Goal: Navigation & Orientation: Go to known website

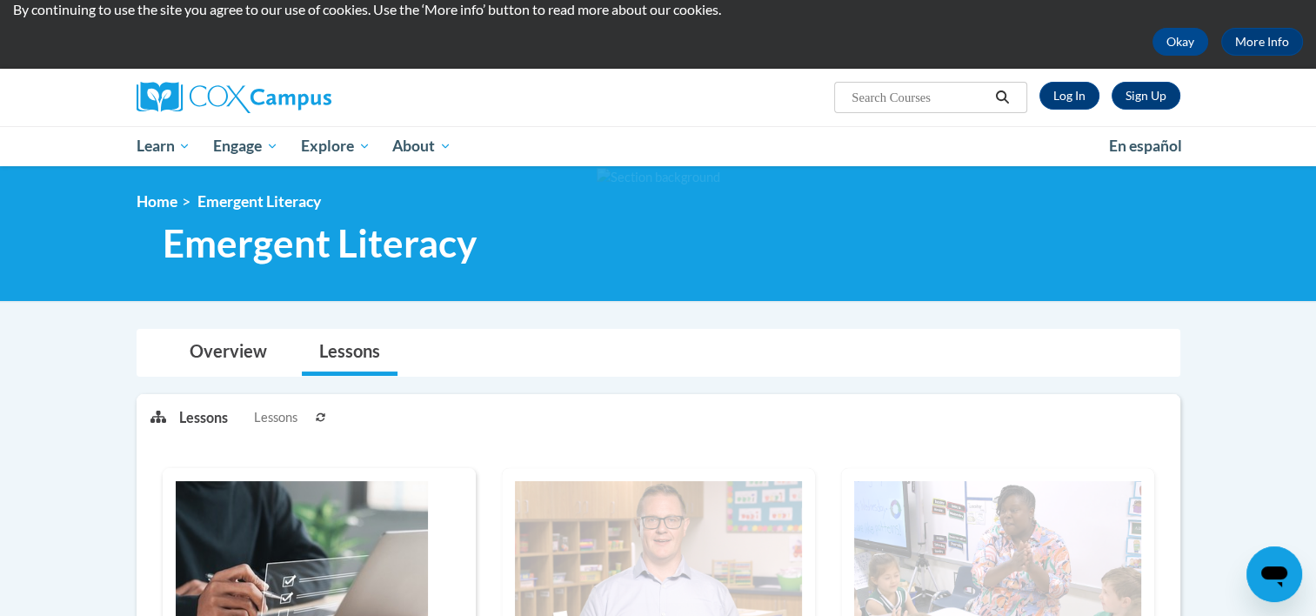
scroll to position [59, 0]
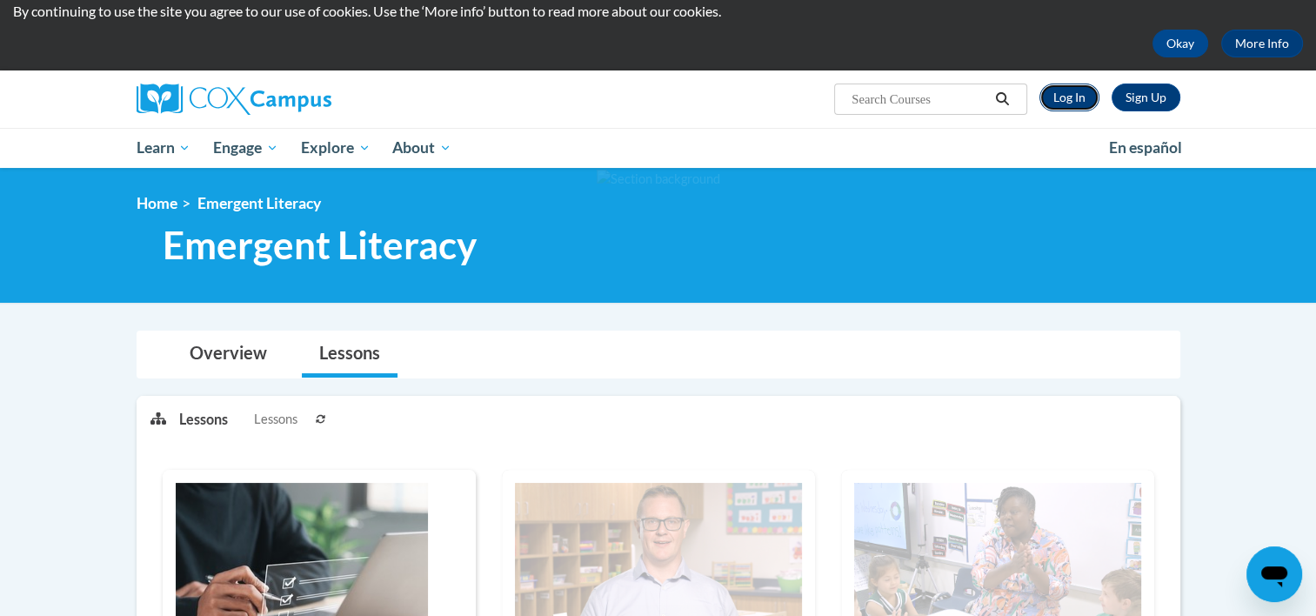
click at [1048, 91] on link "Log In" at bounding box center [1070, 98] width 60 height 28
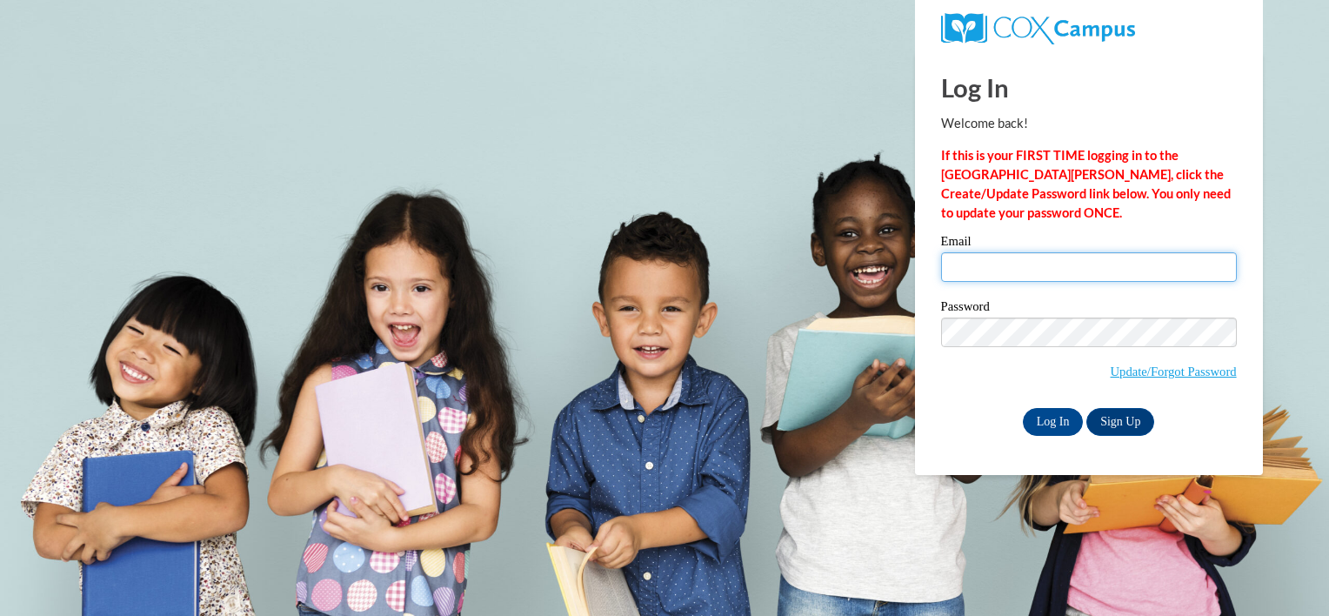
click at [964, 258] on input "Email" at bounding box center [1089, 267] width 296 height 30
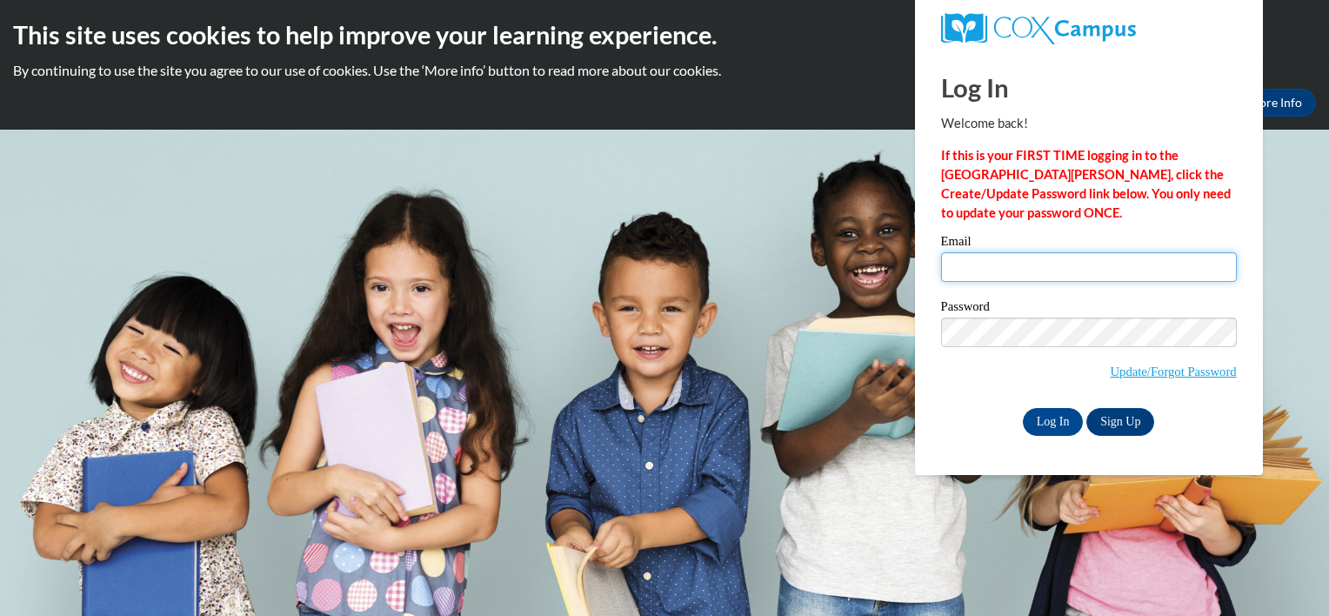
type input "dwsofield@yhc.edu"
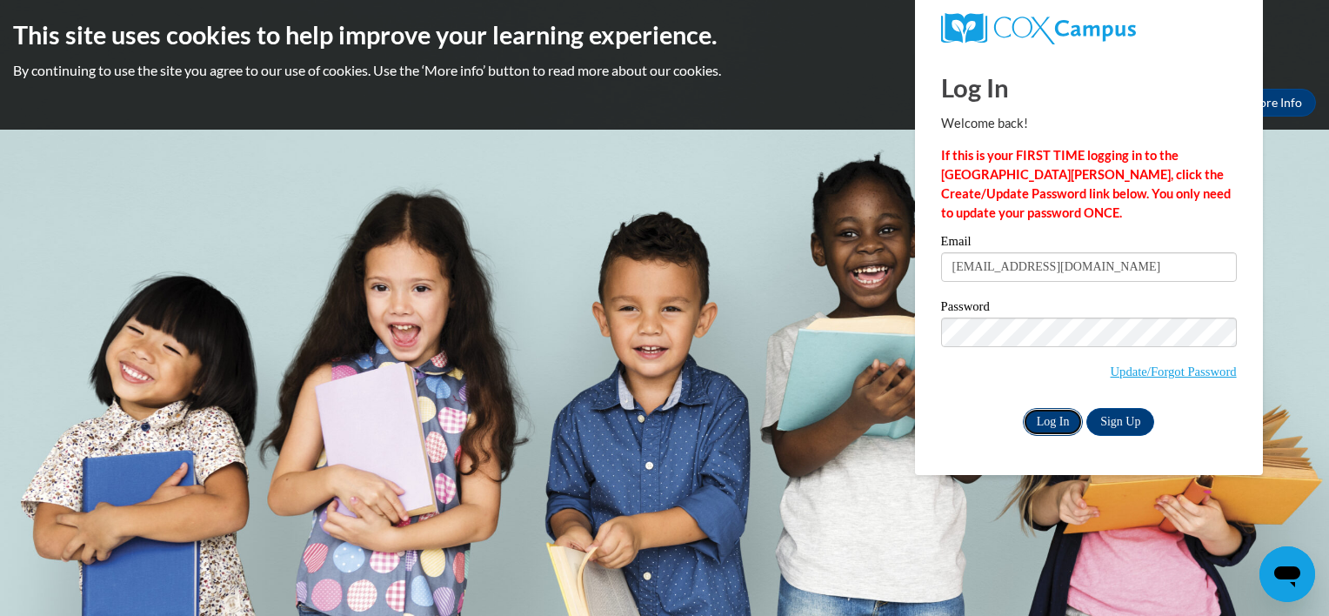
click at [1056, 426] on input "Log In" at bounding box center [1053, 422] width 61 height 28
